Goal: Transaction & Acquisition: Subscribe to service/newsletter

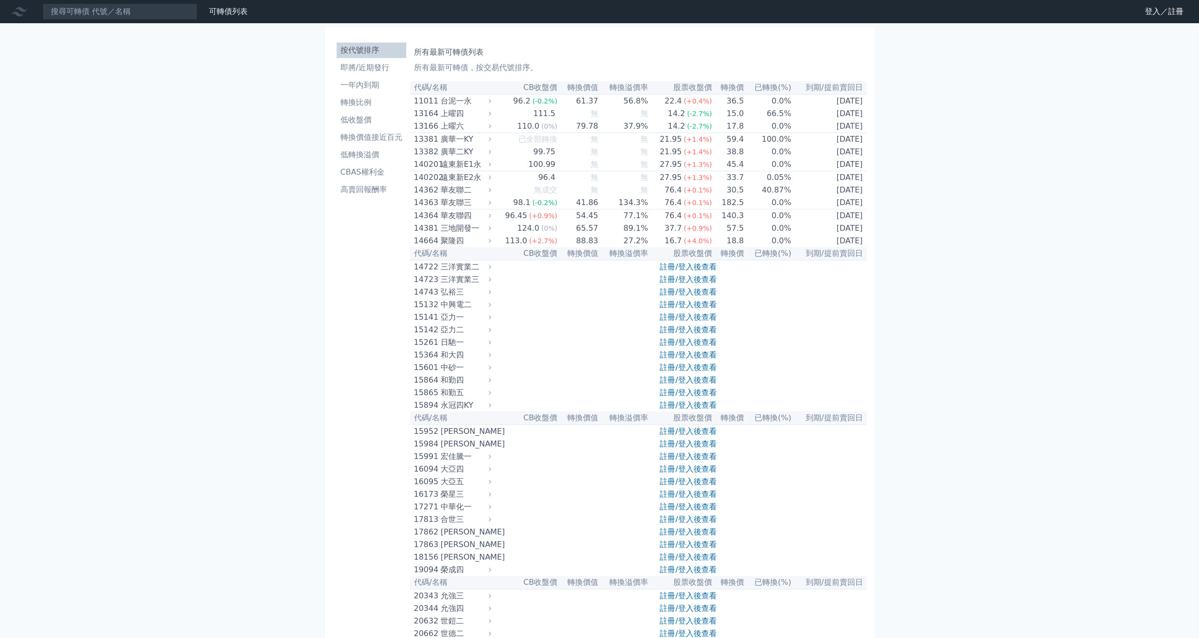
click at [1157, 19] on nav "可轉債列表 財務數據 可轉債列表 財務數據 登入／註冊 登入／註冊" at bounding box center [599, 11] width 1199 height 23
click at [1160, 13] on link "登入／註冊" at bounding box center [1164, 11] width 54 height 15
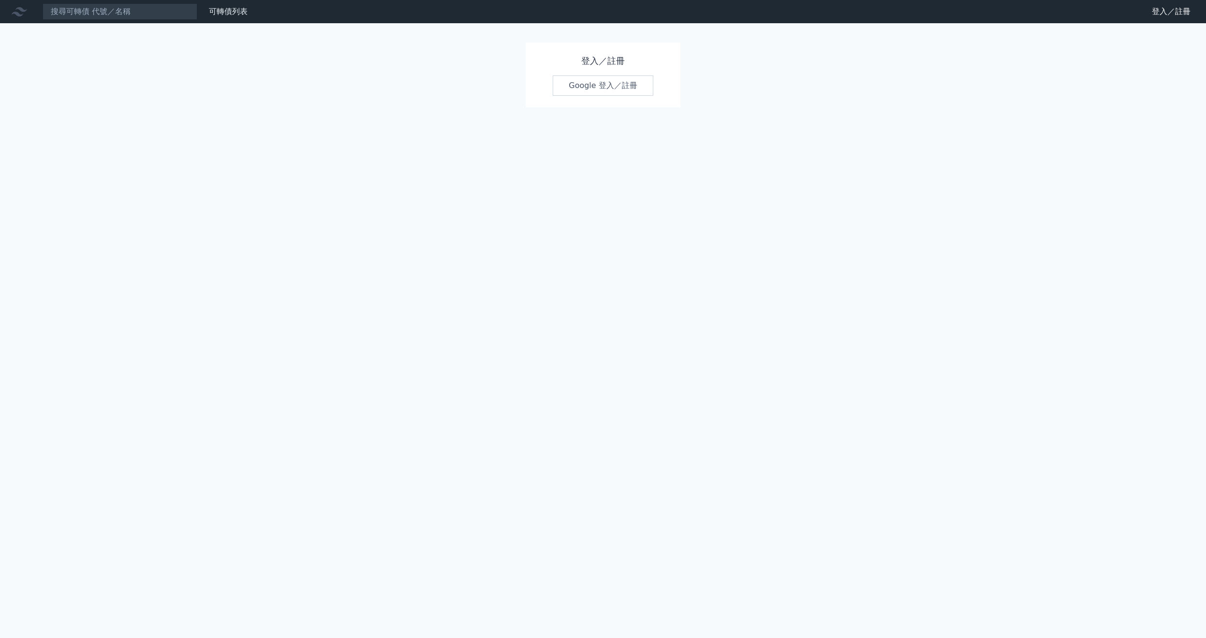
click at [623, 89] on link "Google 登入／註冊" at bounding box center [603, 85] width 101 height 20
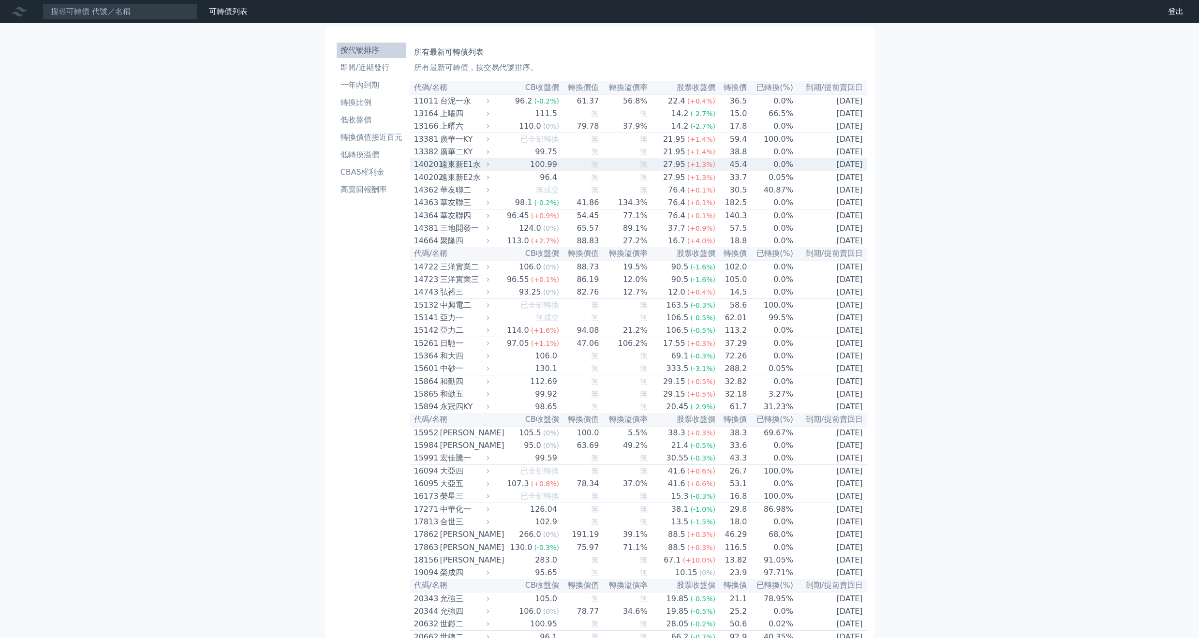
scroll to position [1458, 0]
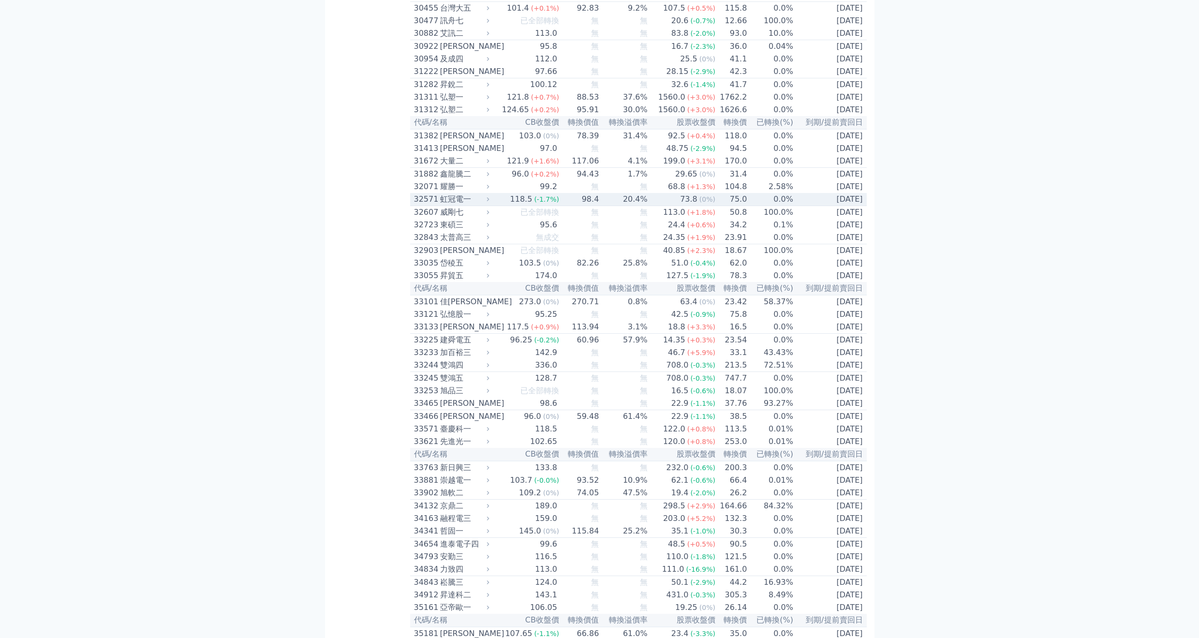
click at [686, 205] on div "73.8" at bounding box center [688, 199] width 21 height 12
